Goal: Complete application form

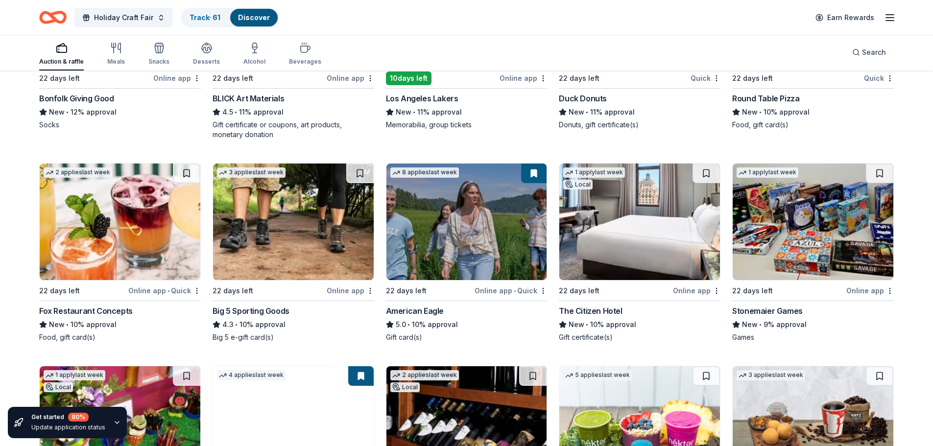
scroll to position [3162, 0]
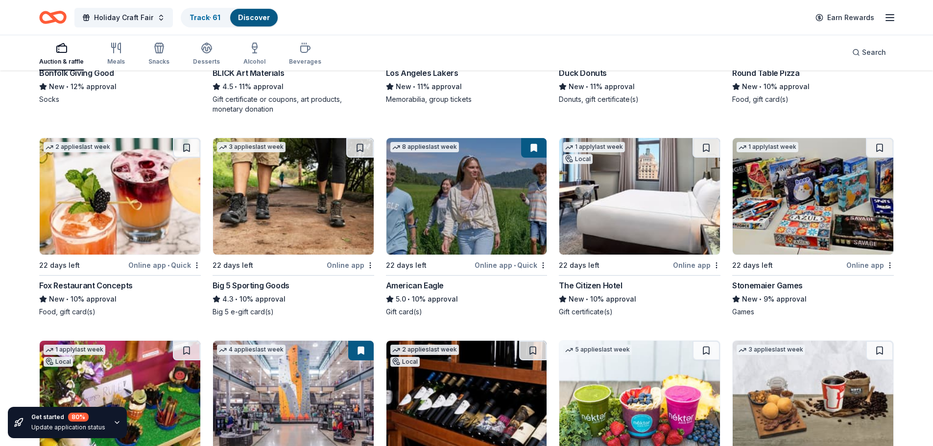
click at [151, 259] on div "Online app • Quick" at bounding box center [164, 265] width 72 height 12
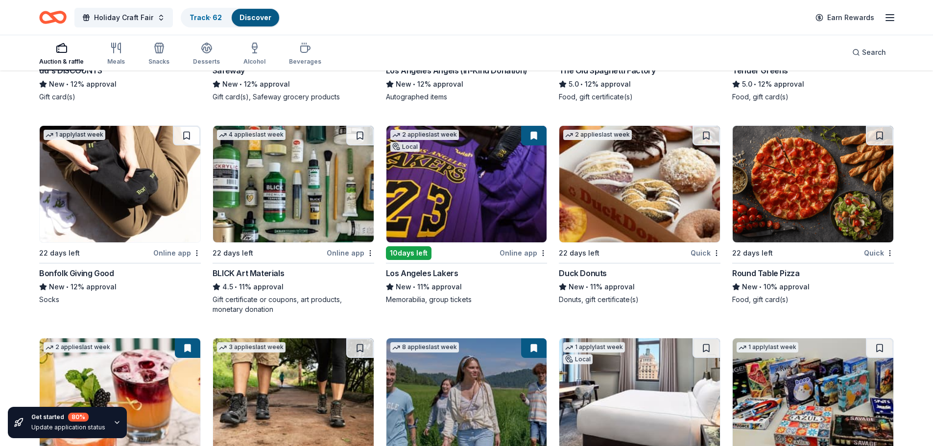
scroll to position [2868, 0]
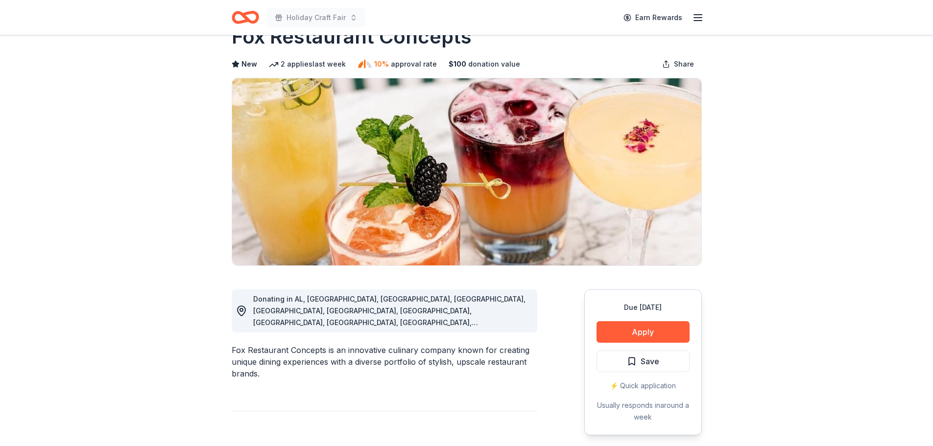
scroll to position [49, 0]
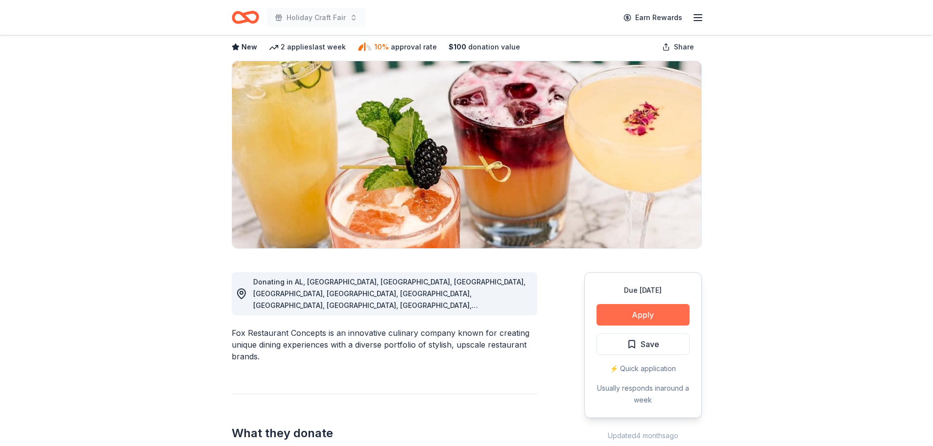
click at [631, 315] on button "Apply" at bounding box center [642, 315] width 93 height 22
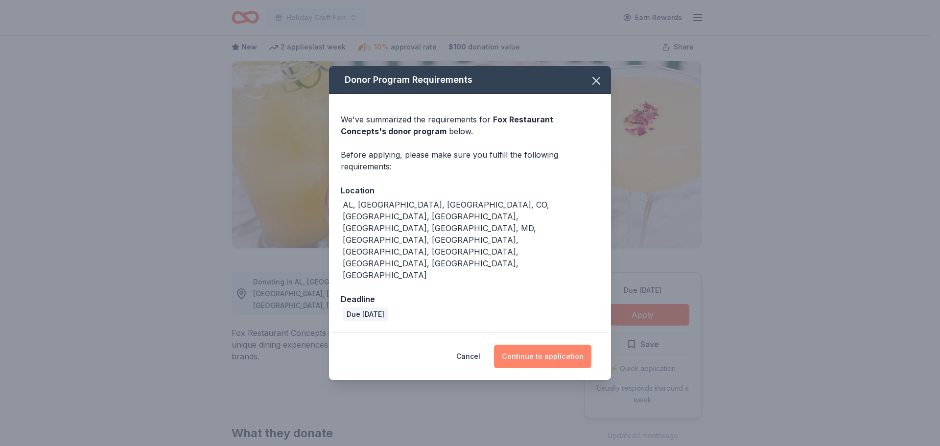
click at [549, 345] on button "Continue to application" at bounding box center [542, 357] width 97 height 24
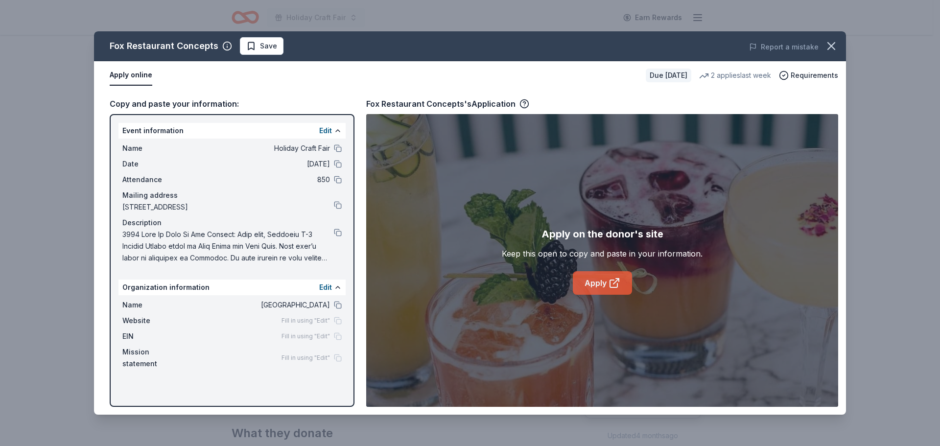
click at [617, 287] on icon at bounding box center [613, 283] width 7 height 7
click at [340, 234] on button at bounding box center [338, 233] width 8 height 8
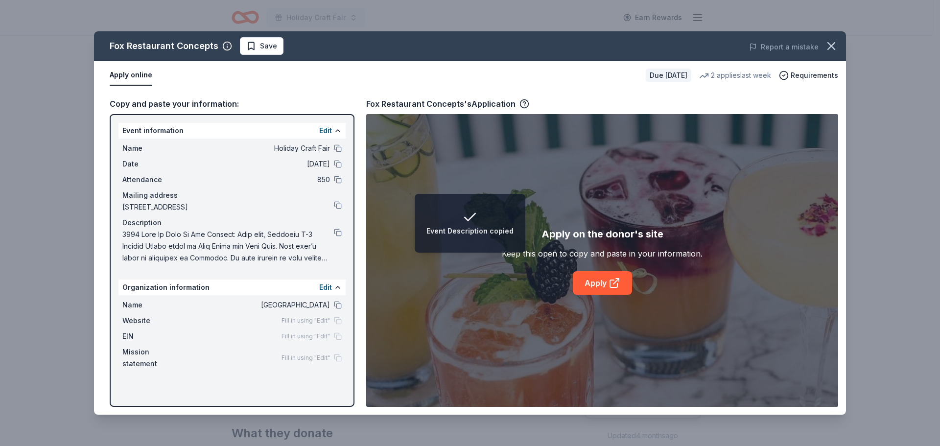
drag, startPoint x: 271, startPoint y: 50, endPoint x: 280, endPoint y: 58, distance: 11.8
click at [271, 50] on span "Save" at bounding box center [268, 46] width 17 height 12
click at [835, 48] on icon "button" at bounding box center [832, 46] width 14 height 14
